Goal: Task Accomplishment & Management: Use online tool/utility

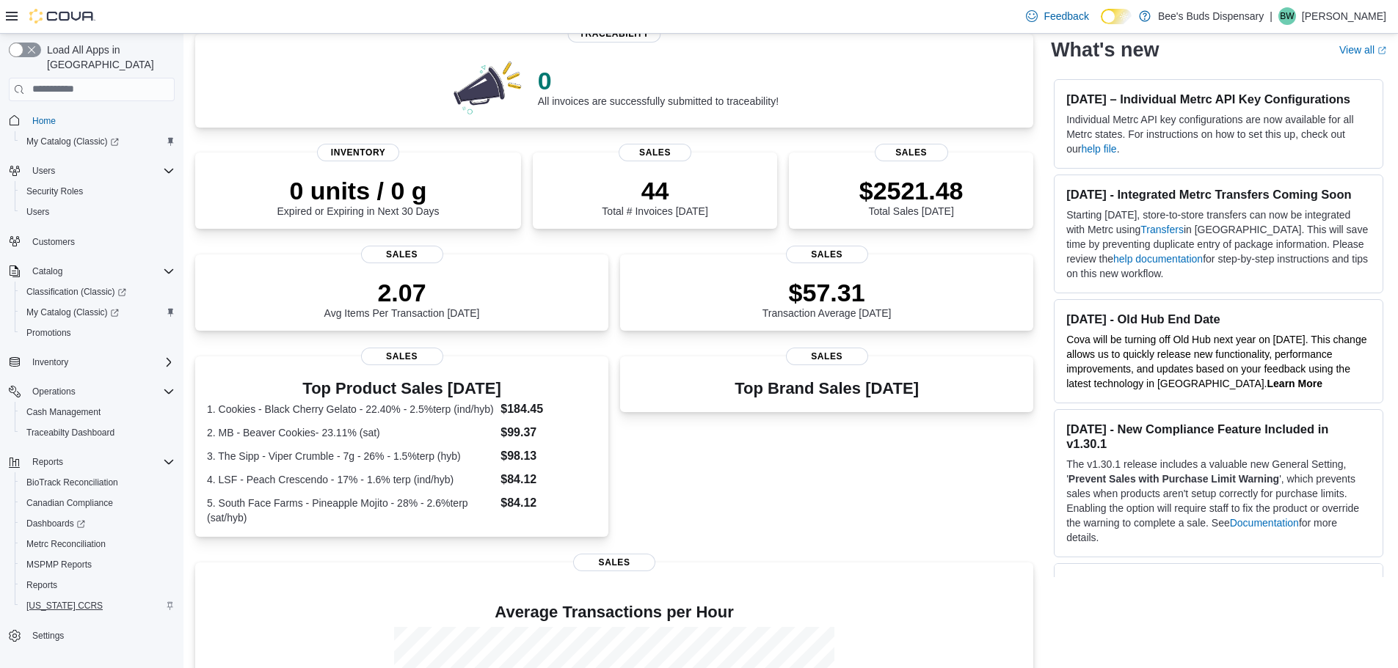
scroll to position [147, 0]
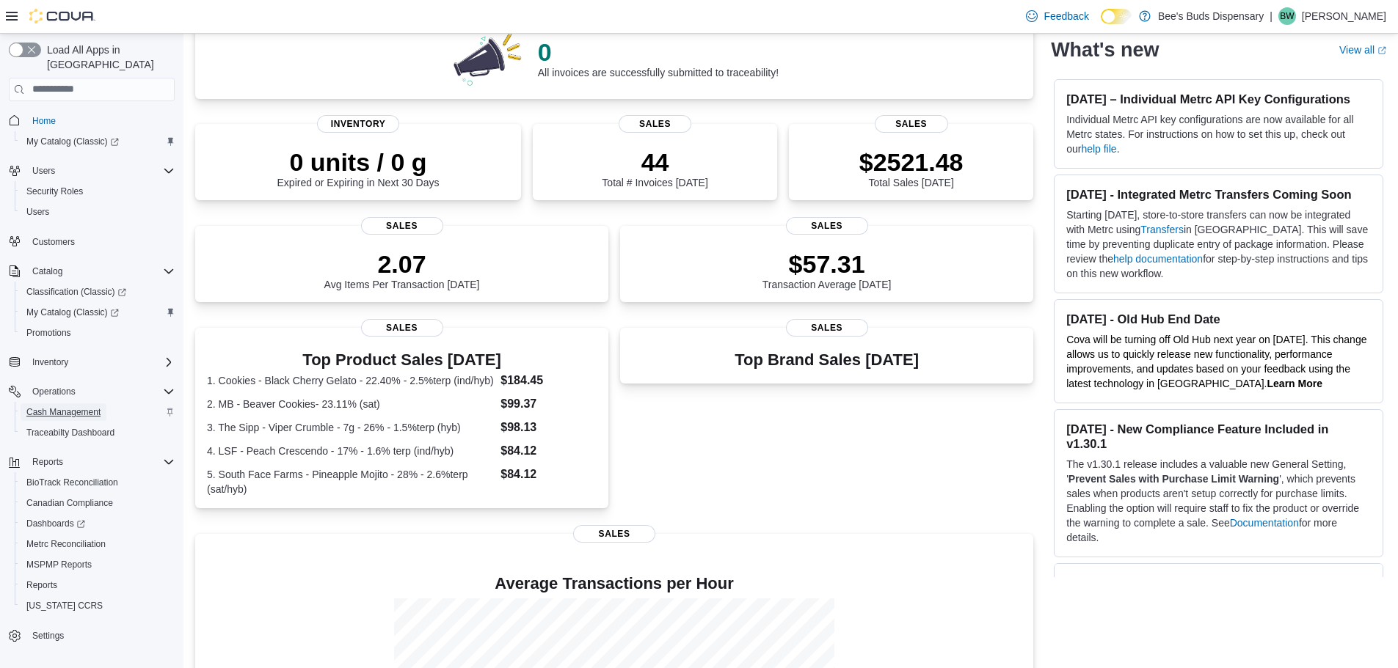
click at [65, 407] on span "Cash Management" at bounding box center [63, 413] width 74 height 12
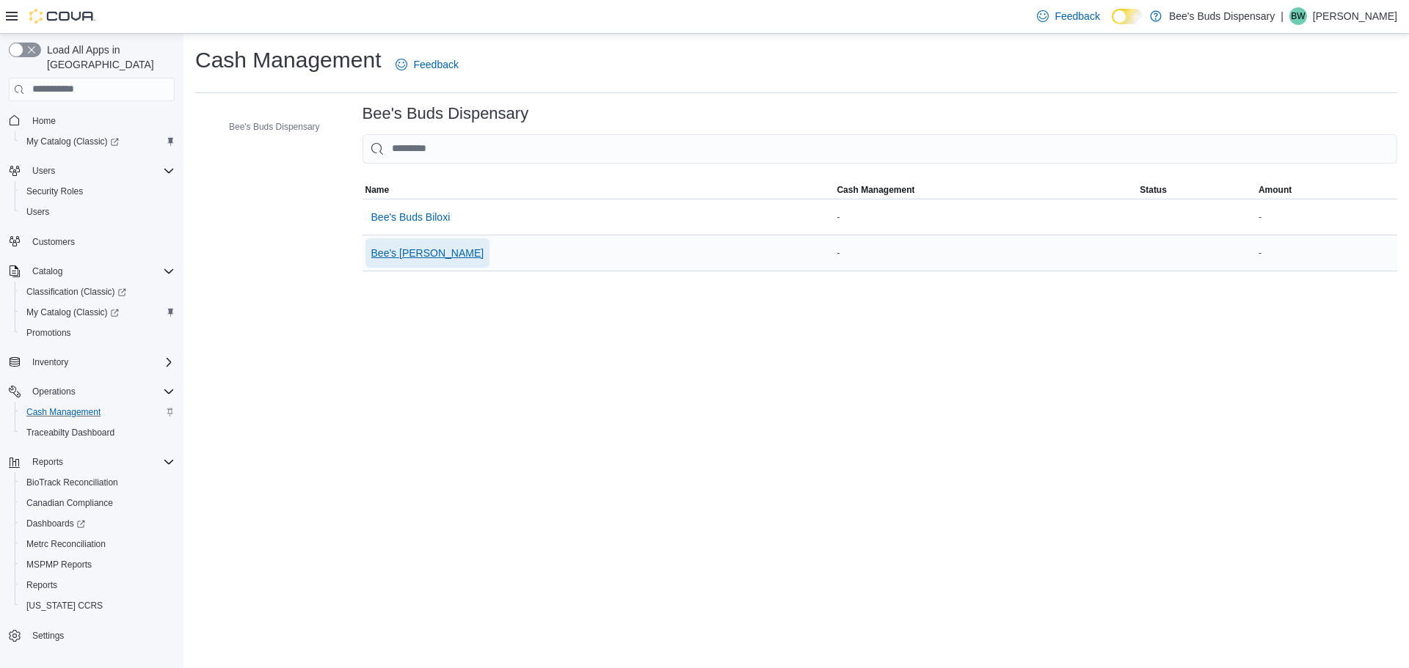
click at [418, 249] on span "Bee's [PERSON_NAME]" at bounding box center [427, 253] width 113 height 15
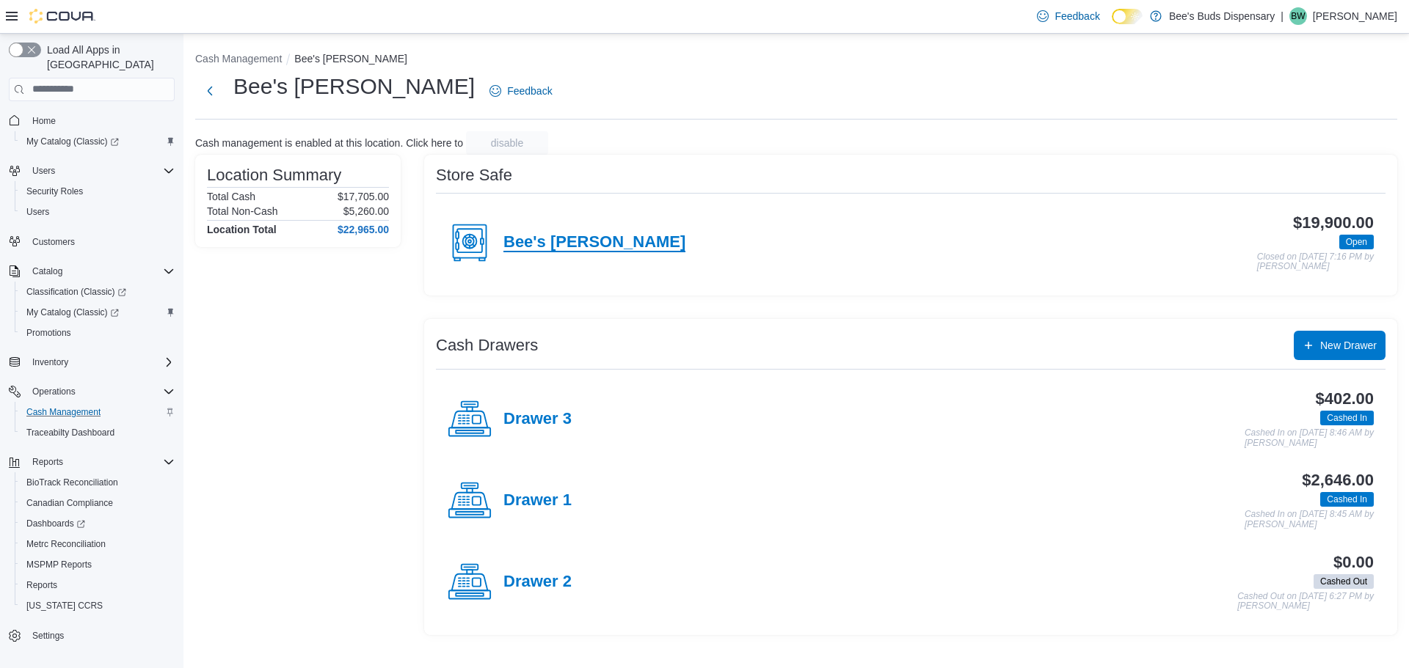
click at [562, 240] on h4 "Bee's [PERSON_NAME]" at bounding box center [594, 242] width 182 height 19
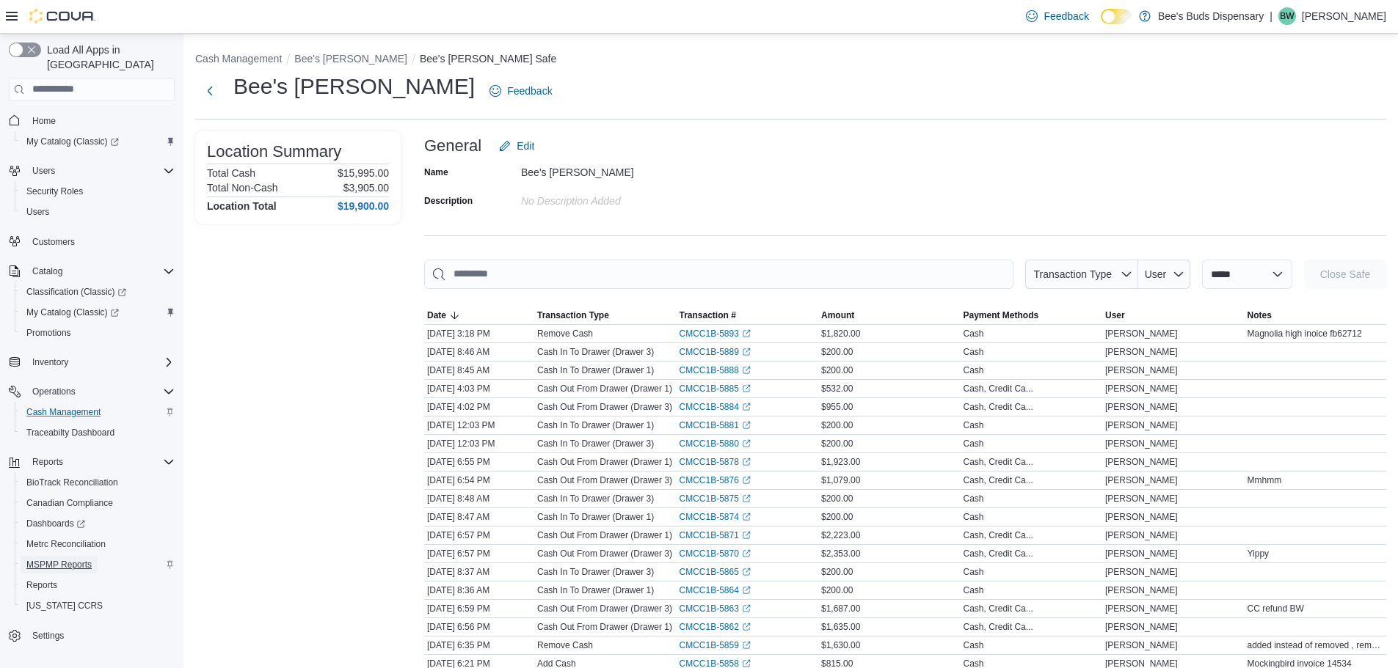
click at [70, 559] on span "MSPMP Reports" at bounding box center [58, 565] width 65 height 12
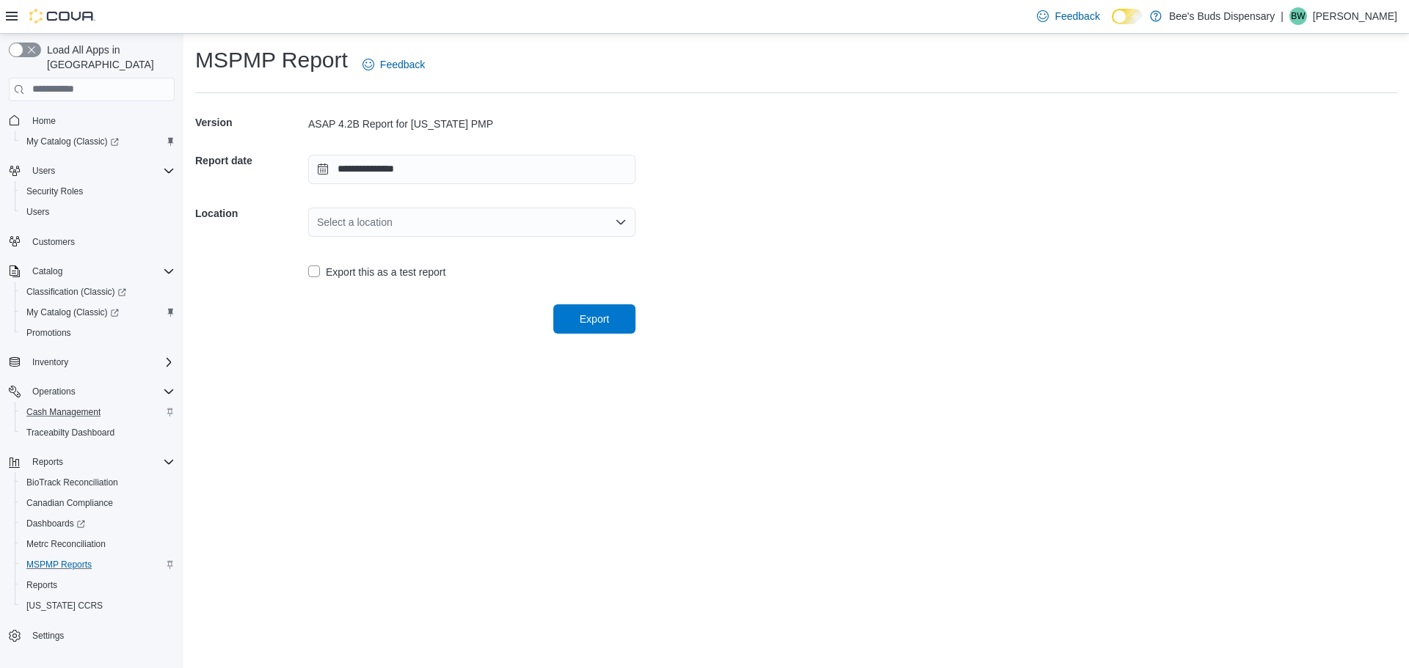
click at [417, 220] on div "Select a location" at bounding box center [471, 222] width 327 height 29
click at [395, 291] on span "Bee's [PERSON_NAME]" at bounding box center [481, 289] width 292 height 15
click at [583, 322] on span "Export" at bounding box center [594, 318] width 29 height 15
